Goal: Task Accomplishment & Management: Manage account settings

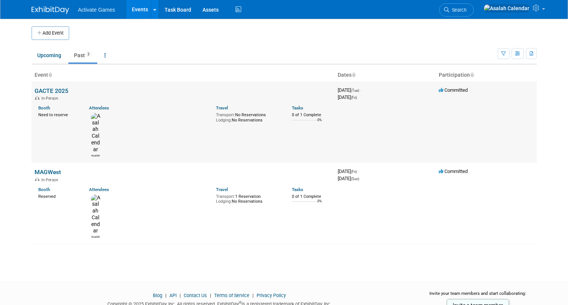
click at [53, 91] on link "GACTE 2025" at bounding box center [52, 90] width 34 height 7
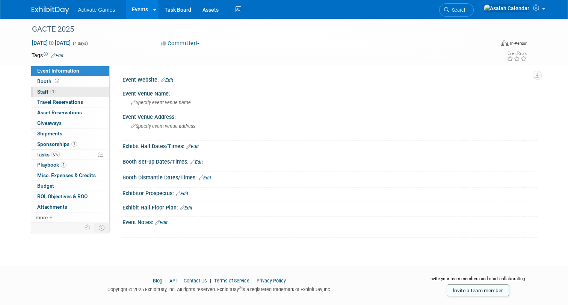
click at [73, 95] on link "1 Staff 1" at bounding box center [70, 92] width 78 height 10
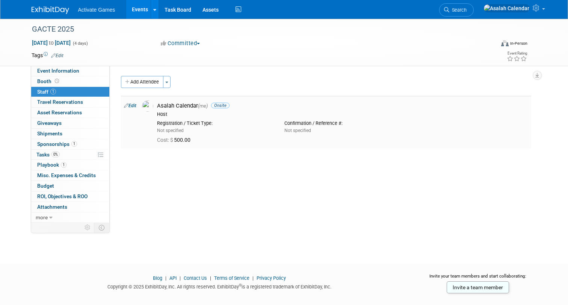
click at [134, 106] on link "Edit" at bounding box center [130, 105] width 12 height 5
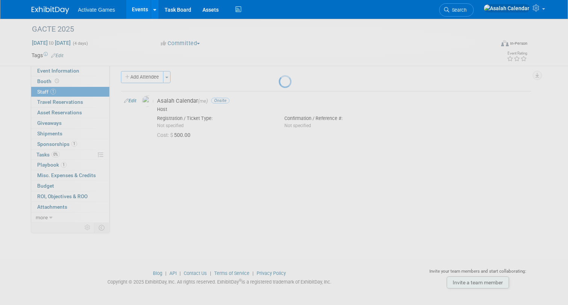
select select "e231c001-2178-42d7-9465-a5c6648ff727"
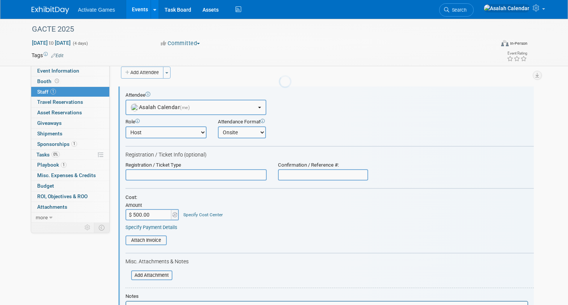
scroll to position [11, 0]
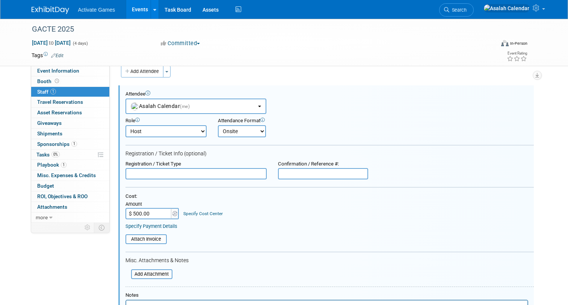
click at [205, 173] on input "text" at bounding box center [196, 173] width 141 height 11
click at [229, 156] on div "Registration / Ticket Info (optional)" at bounding box center [330, 153] width 409 height 7
click at [213, 212] on link "Specify Cost Center" at bounding box center [202, 213] width 39 height 5
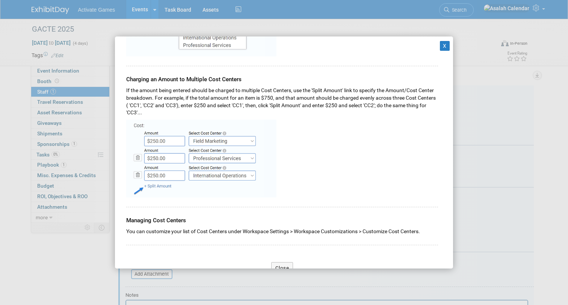
scroll to position [0, 0]
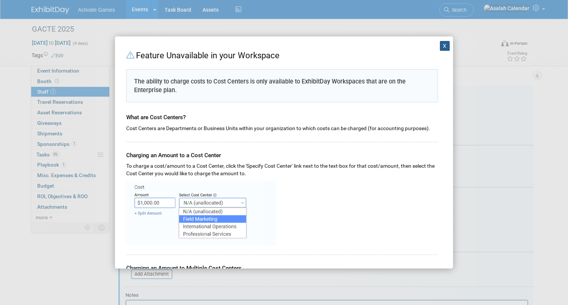
click at [449, 45] on button "X" at bounding box center [445, 46] width 10 height 10
